Goal: Task Accomplishment & Management: Complete application form

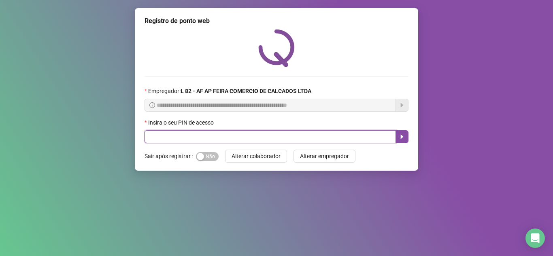
click at [170, 138] on input "text" at bounding box center [270, 136] width 251 height 13
type input "*****"
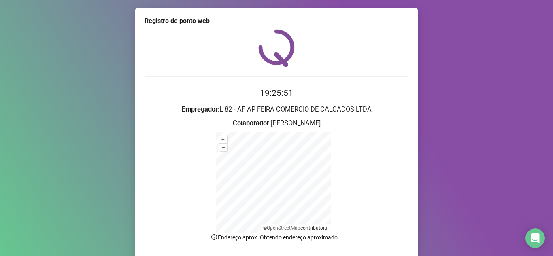
scroll to position [58, 0]
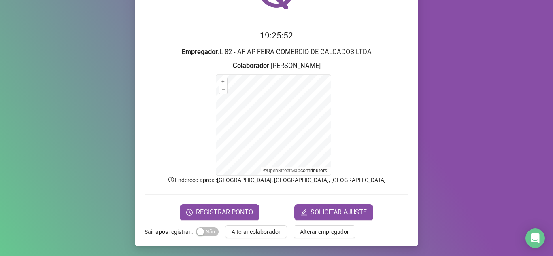
click at [314, 200] on form "19:25:52 Empregador : L 82 - AF AP FEIRA COMERCIO DE CALCADOS LTDA Colaborador …" at bounding box center [277, 124] width 264 height 191
drag, startPoint x: 310, startPoint y: 217, endPoint x: 305, endPoint y: 205, distance: 13.1
click at [306, 208] on button "SOLICITAR AJUSTE" at bounding box center [333, 213] width 79 height 16
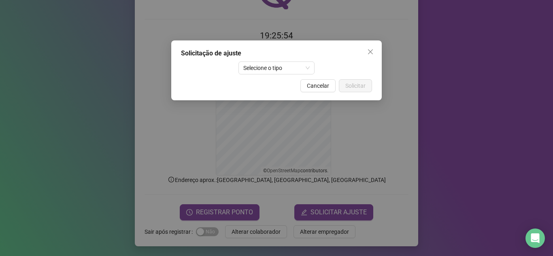
click at [284, 60] on div "Solicitação de ajuste Selecione o tipo Cancelar Solicitar" at bounding box center [276, 70] width 211 height 60
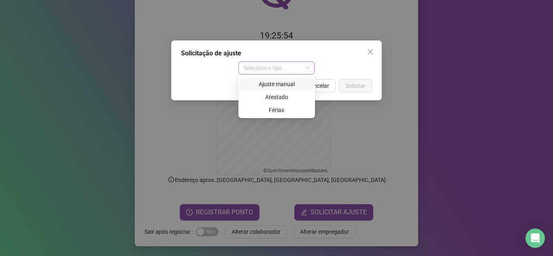
drag, startPoint x: 280, startPoint y: 62, endPoint x: 277, endPoint y: 67, distance: 6.2
click at [279, 65] on span "Selecione o tipo" at bounding box center [276, 68] width 67 height 12
click at [277, 85] on div "Ajuste manual" at bounding box center [277, 84] width 64 height 9
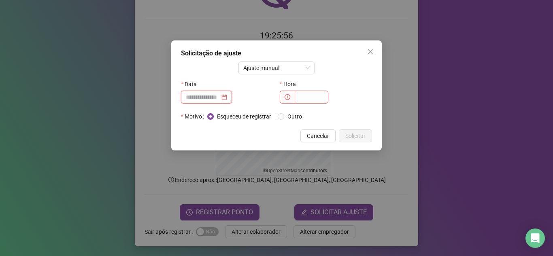
click at [220, 94] on input at bounding box center [203, 97] width 34 height 9
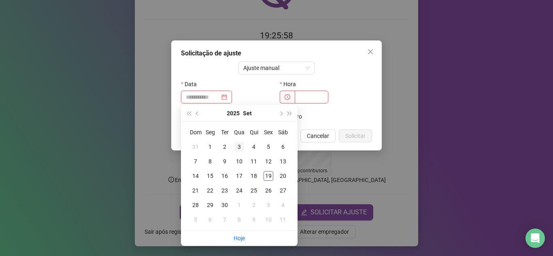
click at [241, 147] on div "3" at bounding box center [239, 147] width 10 height 10
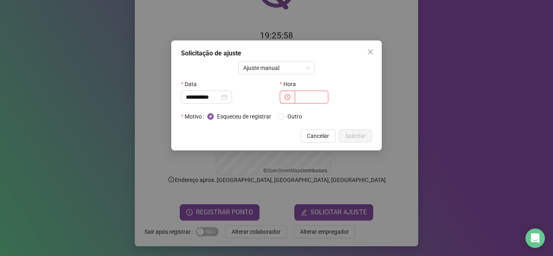
type input "**********"
drag, startPoint x: 335, startPoint y: 83, endPoint x: 315, endPoint y: 97, distance: 24.3
click at [329, 91] on div "Hora" at bounding box center [326, 91] width 92 height 26
click at [315, 97] on input "text" at bounding box center [312, 97] width 34 height 13
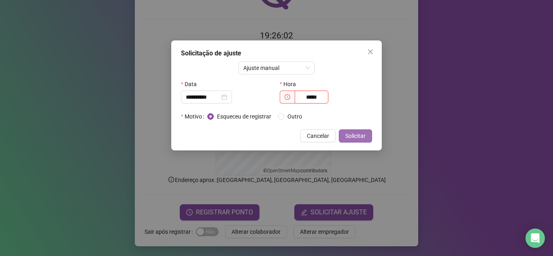
type input "*****"
click at [348, 134] on span "Solicitar" at bounding box center [355, 136] width 20 height 9
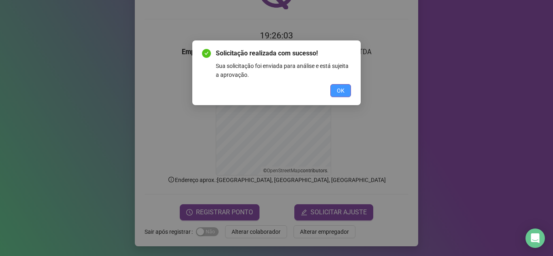
click at [340, 91] on span "OK" at bounding box center [341, 90] width 8 height 9
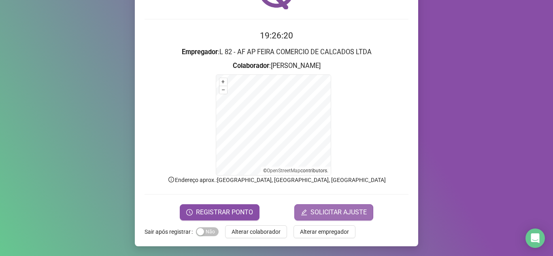
click at [301, 218] on button "SOLICITAR AJUSTE" at bounding box center [333, 213] width 79 height 16
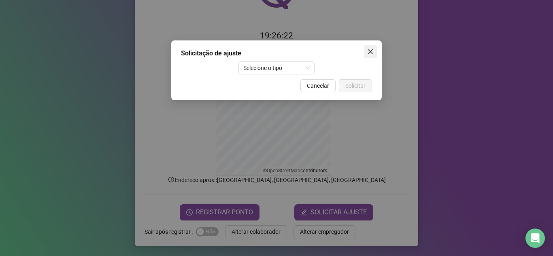
click at [374, 48] on button "Close" at bounding box center [370, 51] width 13 height 13
